Goal: Task Accomplishment & Management: Manage account settings

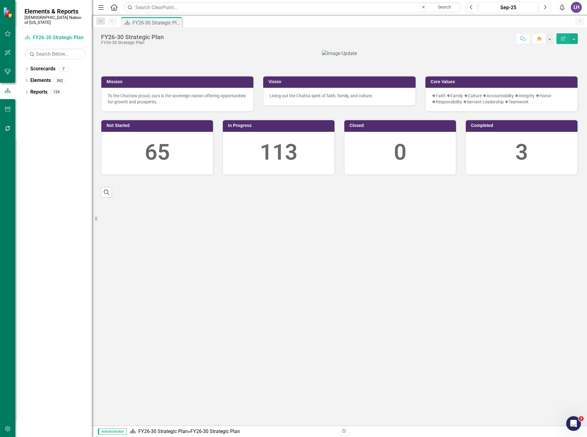
click at [6, 428] on icon "button" at bounding box center [8, 429] width 6 height 5
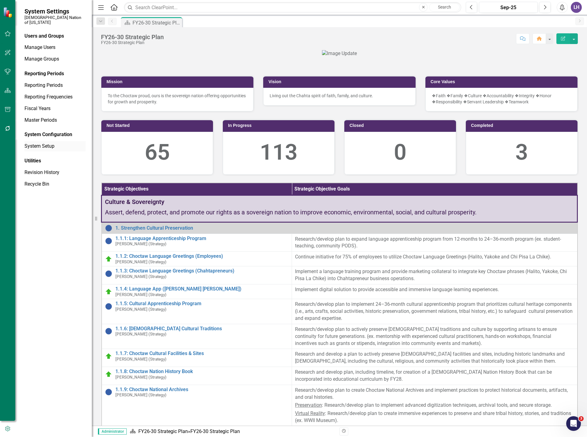
click at [50, 143] on link "System Setup" at bounding box center [54, 146] width 61 height 7
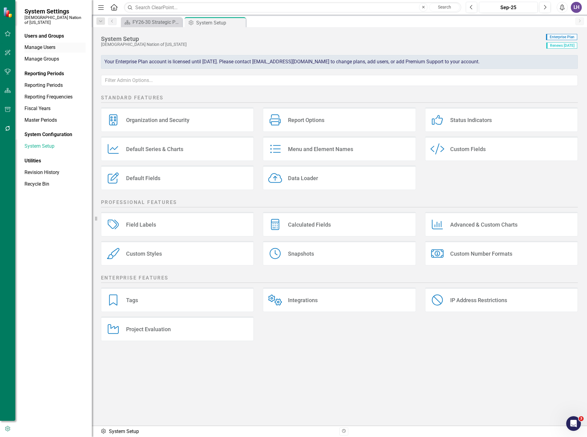
click at [44, 44] on link "Manage Users" at bounding box center [54, 47] width 61 height 7
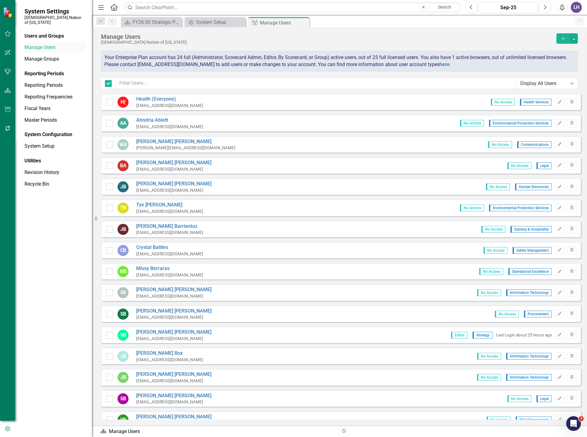
checkbox input "false"
click at [153, 82] on input "text" at bounding box center [316, 83] width 401 height 11
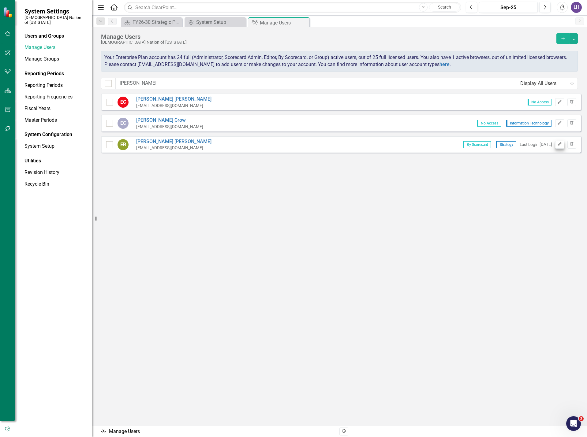
type input "[PERSON_NAME]"
click at [561, 145] on icon "Edit" at bounding box center [559, 145] width 5 height 4
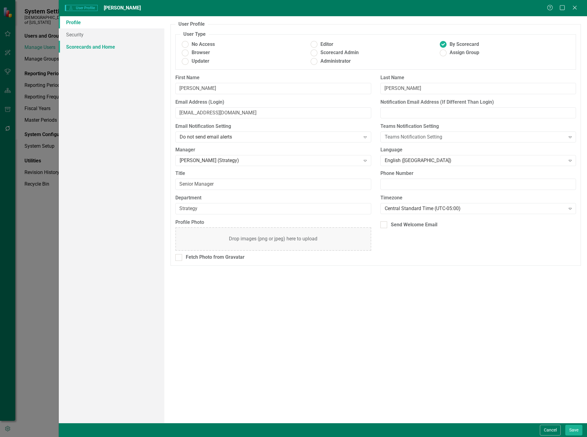
click at [94, 45] on link "Scorecards and Home" at bounding box center [112, 47] width 106 height 12
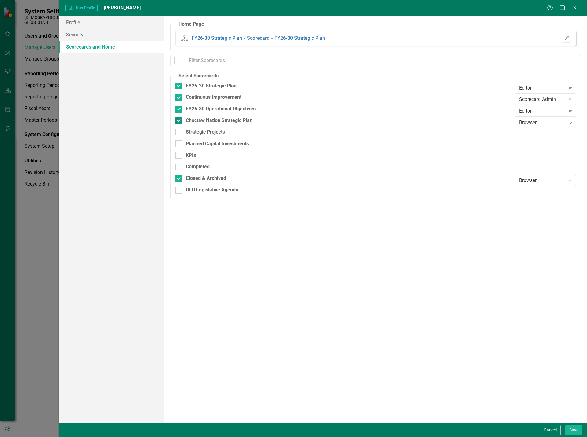
click at [181, 120] on div at bounding box center [178, 120] width 7 height 7
click at [179, 120] on input "Choctaw Nation Strategic Plan" at bounding box center [177, 119] width 4 height 4
checkbox input "false"
click at [178, 180] on div at bounding box center [178, 178] width 7 height 7
click at [178, 179] on input "Closed & Archived" at bounding box center [177, 177] width 4 height 4
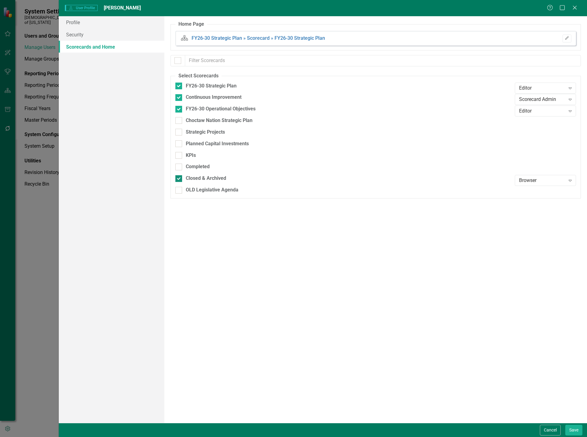
checkbox input "false"
click at [573, 428] on button "Save" at bounding box center [573, 430] width 17 height 11
